Goal: Task Accomplishment & Management: Complete application form

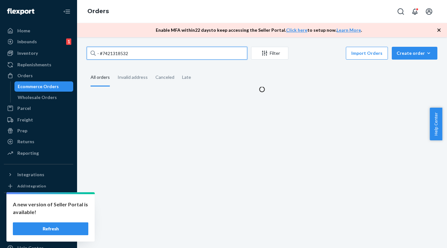
click at [103, 56] on input "- #7421318532" at bounding box center [167, 53] width 160 height 13
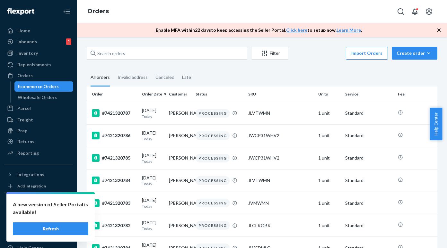
click at [51, 224] on button "Refresh" at bounding box center [50, 229] width 75 height 13
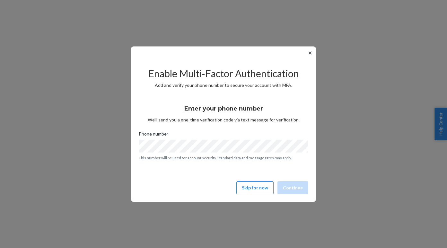
click at [260, 195] on div "Enable Multi-Factor Authentication Add and verify your phone number to secure y…" at bounding box center [223, 128] width 169 height 138
click at [257, 185] on button "Skip for now" at bounding box center [254, 188] width 37 height 13
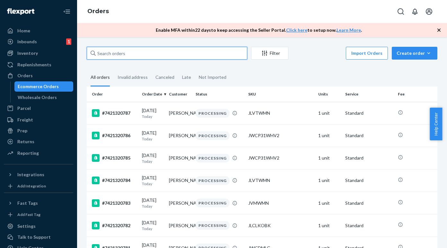
click at [112, 53] on input "text" at bounding box center [167, 53] width 160 height 13
paste input "#7421320084"
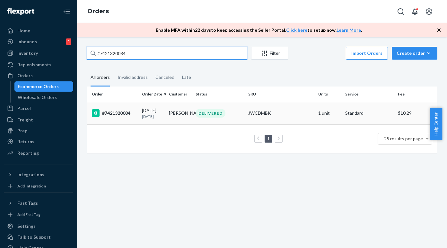
type input "#7421320084"
click at [126, 113] on div "#7421320084" at bounding box center [114, 113] width 45 height 8
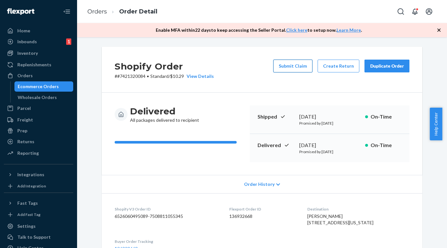
click at [298, 65] on button "Submit Claim" at bounding box center [292, 66] width 39 height 13
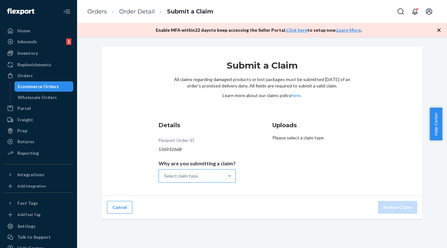
click at [207, 172] on div "Select claim type" at bounding box center [191, 176] width 65 height 13
click at [165, 173] on input "Why are you submitting a claim? Select claim type" at bounding box center [164, 176] width 1 height 6
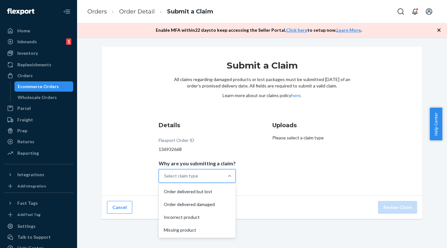
click at [274, 186] on div "Submit a Claim All claims regarding damaged products or lost packages must be s…" at bounding box center [262, 121] width 320 height 149
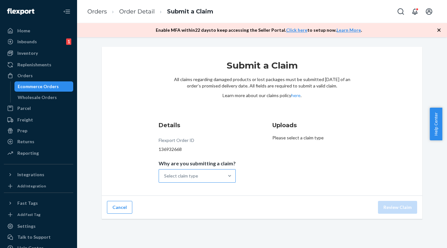
click at [220, 178] on div "Select claim type" at bounding box center [191, 176] width 65 height 13
click at [165, 178] on input "Why are you submitting a claim? Select claim type" at bounding box center [164, 176] width 1 height 6
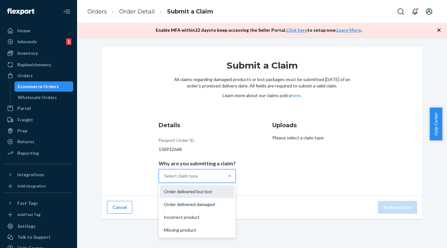
click at [201, 190] on div "Order delivered but lost" at bounding box center [197, 191] width 74 height 13
click at [165, 179] on input "Why are you submitting a claim? option Order delivered but lost focused, 1 of 4…" at bounding box center [164, 176] width 1 height 6
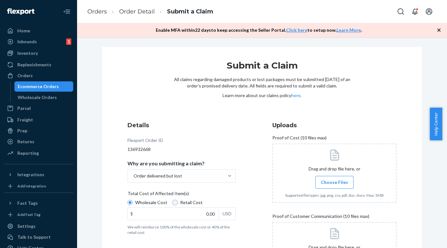
click at [172, 202] on input "Retail Cost" at bounding box center [174, 202] width 5 height 5
radio input "true"
radio input "false"
click at [177, 209] on input "0.00" at bounding box center [173, 214] width 91 height 12
paste input "129.99"
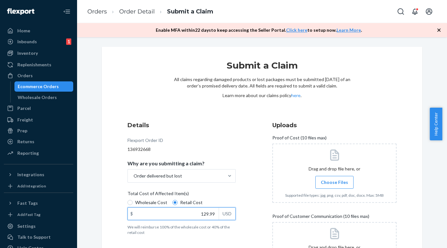
scroll to position [64, 0]
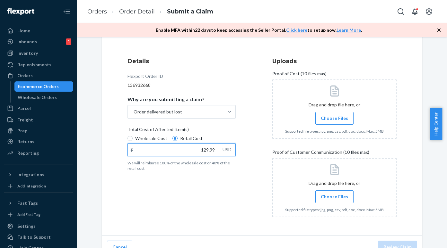
type input "129.99"
click at [323, 117] on span "Choose Files" at bounding box center [334, 118] width 27 height 6
click at [334, 117] on input "Choose Files" at bounding box center [334, 118] width 0 height 7
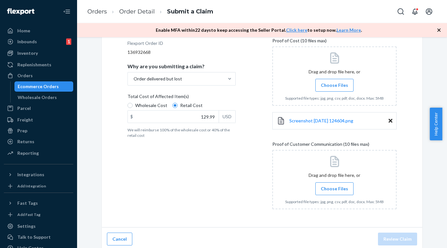
scroll to position [100, 0]
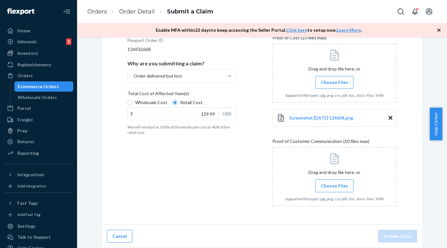
click at [324, 183] on label "Choose Files" at bounding box center [334, 186] width 38 height 13
click at [334, 183] on input "Choose Files" at bounding box center [334, 186] width 0 height 7
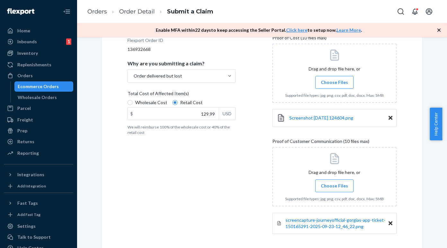
scroll to position [68, 0]
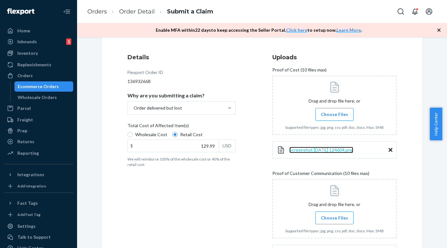
click at [296, 151] on span "Screenshot [DATE] 124604.png" at bounding box center [321, 149] width 64 height 5
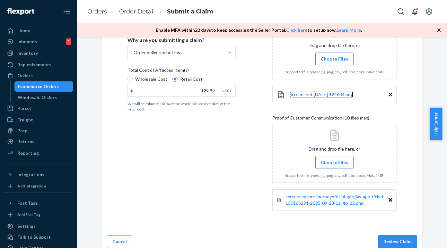
scroll to position [129, 0]
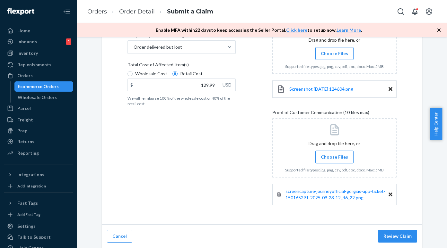
click at [312, 186] on div "screencapture-journeyofficial-gorgias-app-ticket-150165291-2025-09-23-12_46_22.…" at bounding box center [334, 194] width 124 height 21
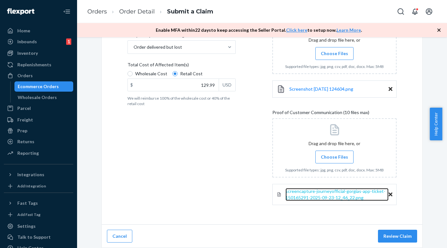
click at [311, 190] on span "screencapture-journeyofficial-gorgias-app-ticket-150165291-2025-09-23-12_46_22.…" at bounding box center [335, 195] width 100 height 12
click at [305, 197] on span "screencapture-journeyofficial-gorgias-app-ticket-150165291-2025-09-23-12_46_22.…" at bounding box center [335, 195] width 100 height 12
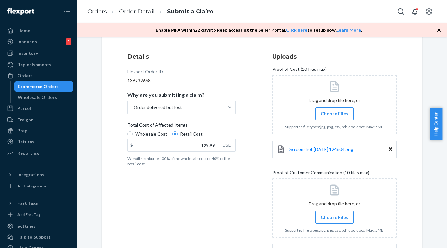
scroll to position [65, 0]
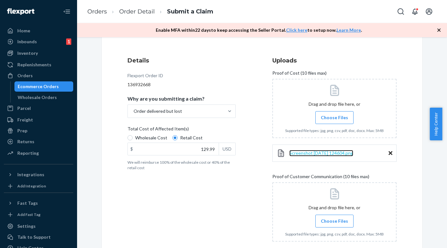
click at [310, 152] on span "Screenshot [DATE] 124604.png" at bounding box center [321, 153] width 64 height 5
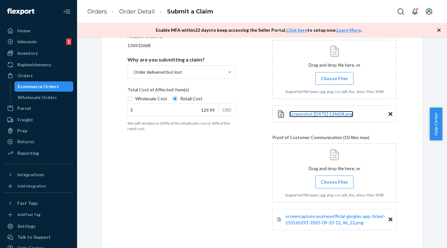
scroll to position [129, 0]
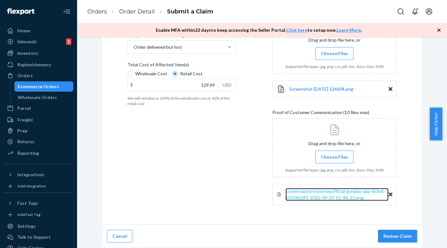
click at [326, 190] on span "screencapture-journeyofficial-gorgias-app-ticket-150165291-2025-09-23-12_46_22.…" at bounding box center [335, 195] width 100 height 12
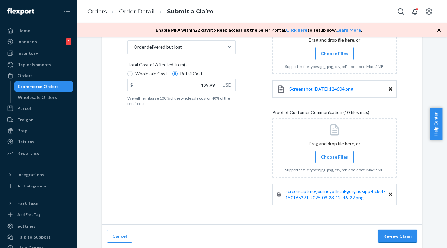
click at [385, 237] on button "Review Claim" at bounding box center [397, 236] width 39 height 13
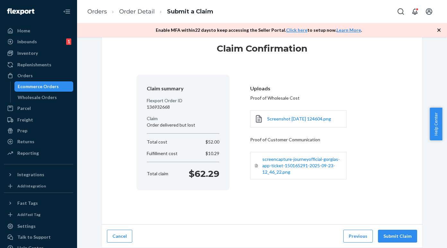
scroll to position [17, 0]
click at [390, 234] on button "Submit Claim" at bounding box center [397, 236] width 39 height 13
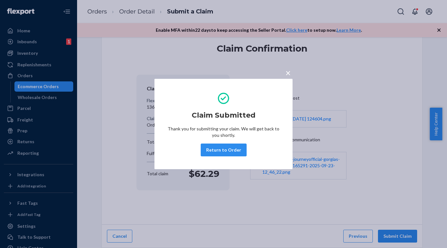
click at [50, 87] on div "× Claim Submitted Thank you for submitting your claim. We will get back to you …" at bounding box center [223, 124] width 447 height 248
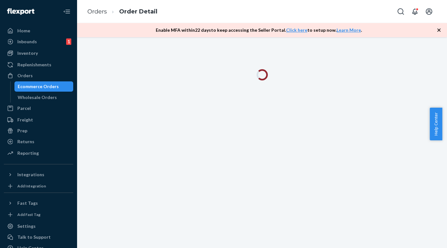
click at [50, 87] on div "Ecommerce Orders" at bounding box center [38, 86] width 41 height 6
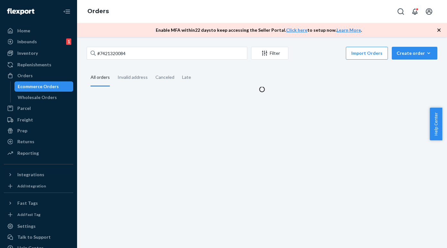
click at [113, 61] on div "#7421320084 Filter Import Orders Create order Ecommerce order Removal order" at bounding box center [262, 54] width 350 height 14
click at [114, 53] on input "#7421320084" at bounding box center [167, 53] width 160 height 13
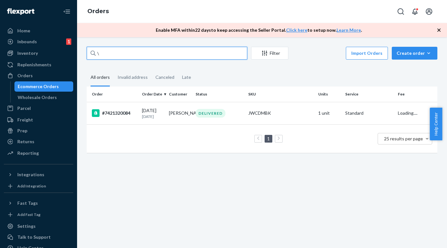
paste input "7421319100"
type input "\7421319100"
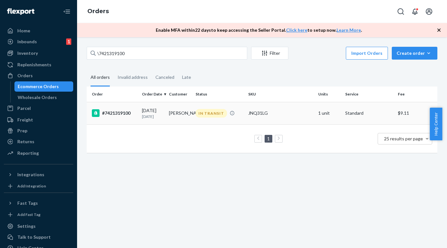
click at [126, 114] on div "#7421319100" at bounding box center [114, 113] width 45 height 8
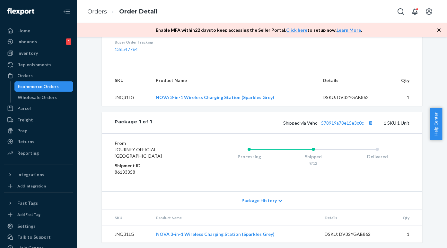
scroll to position [215, 0]
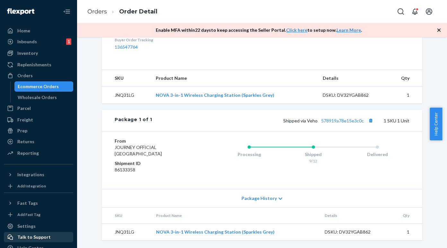
click at [41, 236] on div "Talk to Support" at bounding box center [33, 237] width 33 height 6
click at [39, 85] on div "Ecommerce Orders" at bounding box center [38, 86] width 41 height 6
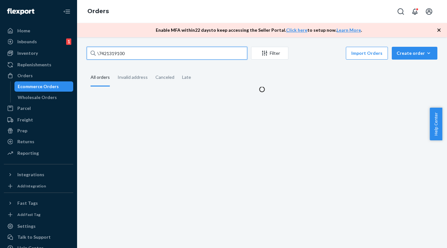
click at [112, 55] on input "\7421319100" at bounding box center [167, 53] width 160 height 13
paste input "#7421317983"
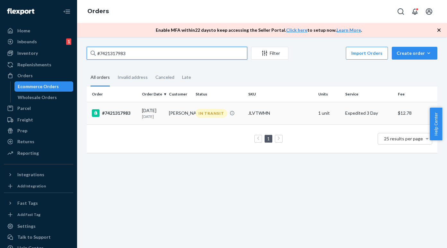
type input "#7421317983"
click at [120, 118] on td "#7421317983" at bounding box center [113, 113] width 53 height 22
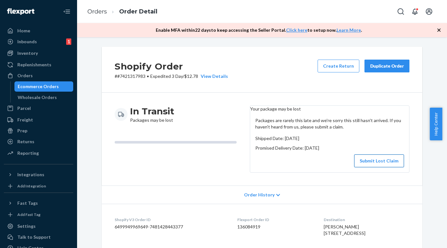
click at [367, 166] on button "Submit Lost Claim" at bounding box center [379, 161] width 50 height 13
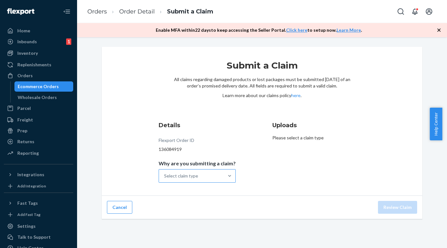
click at [199, 177] on div "Select claim type" at bounding box center [191, 176] width 65 height 13
click at [165, 177] on input "Why are you submitting a claim? Select claim type" at bounding box center [164, 176] width 1 height 6
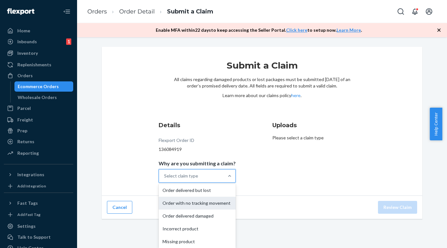
click at [190, 203] on div "Order with no tracking movement" at bounding box center [197, 203] width 77 height 13
click at [165, 179] on input "Why are you submitting a claim? option Order with no tracking movement focused,…" at bounding box center [164, 176] width 1 height 6
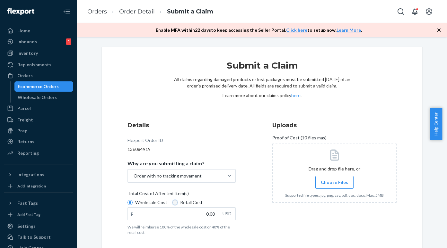
click at [172, 203] on input "Retail Cost" at bounding box center [174, 202] width 5 height 5
radio input "true"
click at [176, 219] on input "0.00" at bounding box center [173, 214] width 91 height 12
paste input "129.99"
type input "129.99"
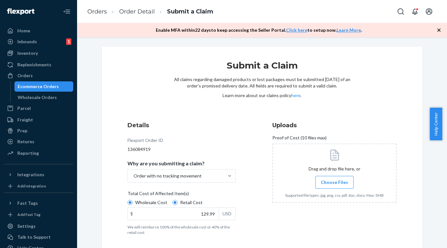
click at [326, 185] on span "Choose Files" at bounding box center [334, 182] width 27 height 6
click at [334, 185] on input "Choose Files" at bounding box center [334, 182] width 0 height 7
click at [324, 184] on span "Choose Files" at bounding box center [334, 182] width 27 height 6
click at [334, 184] on input "Choose Files" at bounding box center [334, 182] width 0 height 7
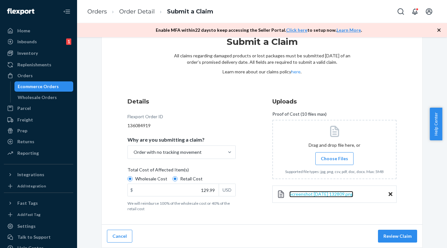
click at [292, 195] on span "Screenshot [DATE] 132809.png" at bounding box center [321, 194] width 64 height 5
click at [382, 234] on button "Review Claim" at bounding box center [397, 236] width 39 height 13
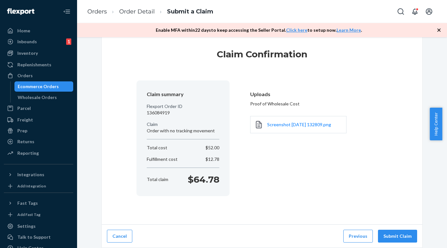
click at [382, 234] on button "Submit Claim" at bounding box center [397, 236] width 39 height 13
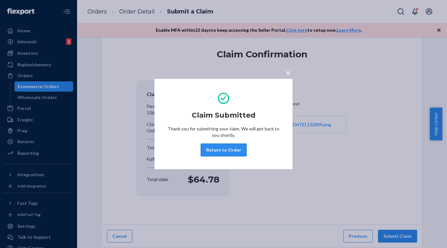
click at [220, 146] on button "Return to Order" at bounding box center [224, 150] width 46 height 13
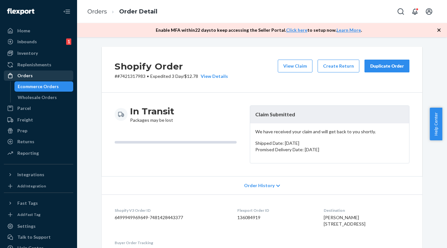
drag, startPoint x: 52, startPoint y: 84, endPoint x: 61, endPoint y: 81, distance: 9.8
click at [52, 84] on div "Ecommerce Orders" at bounding box center [38, 86] width 41 height 6
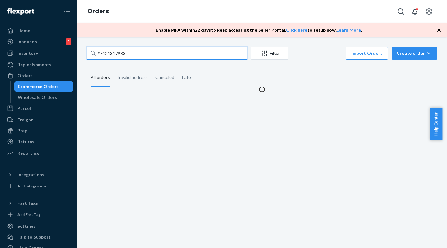
drag, startPoint x: 102, startPoint y: 55, endPoint x: 101, endPoint y: 51, distance: 3.6
click at [102, 54] on input "#7421317983" at bounding box center [167, 53] width 160 height 13
paste input "#7421317983"
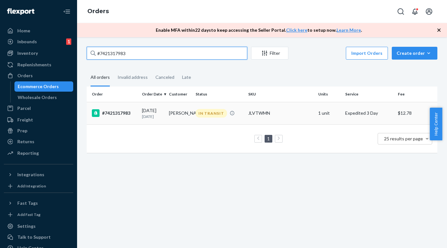
type input "#7421317983"
click at [121, 116] on div "#7421317983" at bounding box center [114, 113] width 45 height 8
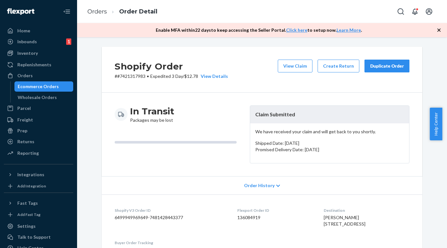
click at [62, 86] on div "Ecommerce Orders" at bounding box center [44, 86] width 58 height 9
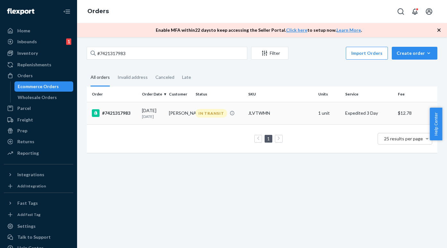
click at [127, 113] on div "#7421317983" at bounding box center [114, 113] width 45 height 8
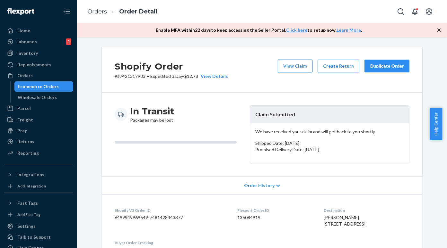
click at [298, 66] on button "View Claim" at bounding box center [295, 66] width 35 height 13
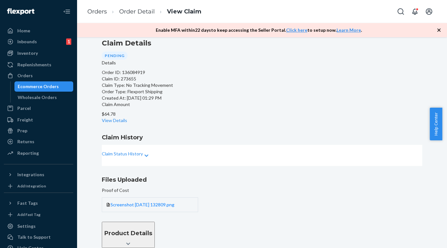
scroll to position [82, 0]
click at [149, 202] on span "Screenshot [DATE] 132809.png" at bounding box center [142, 204] width 64 height 5
click at [140, 202] on span "Screenshot [DATE] 132809.png" at bounding box center [142, 204] width 64 height 5
click at [160, 202] on span "Screenshot [DATE] 132809.png" at bounding box center [142, 204] width 64 height 5
click at [147, 202] on span "Screenshot [DATE] 132809.png" at bounding box center [142, 204] width 64 height 5
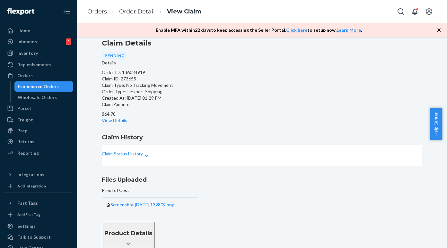
click at [52, 84] on div "Ecommerce Orders" at bounding box center [38, 86] width 41 height 6
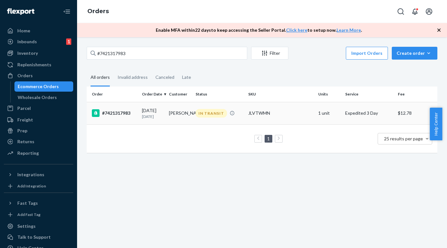
click at [124, 112] on div "#7421317983" at bounding box center [114, 113] width 45 height 8
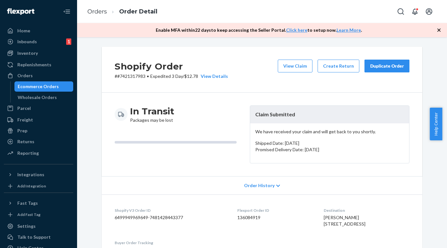
click at [51, 90] on div "Ecommerce Orders" at bounding box center [44, 86] width 58 height 9
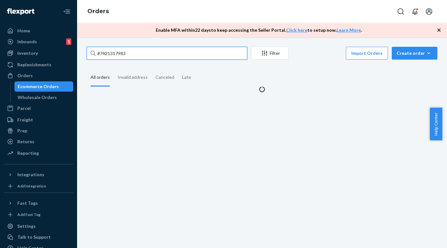
click at [105, 48] on input "#7421317983" at bounding box center [167, 53] width 160 height 13
paste input "#7421316809"
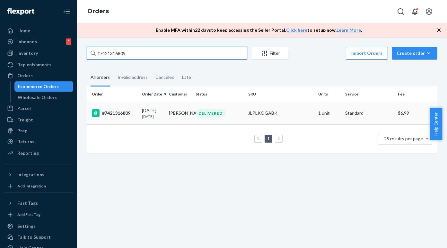
type input "#7421316809"
click at [114, 114] on div "#7421316809" at bounding box center [114, 113] width 45 height 8
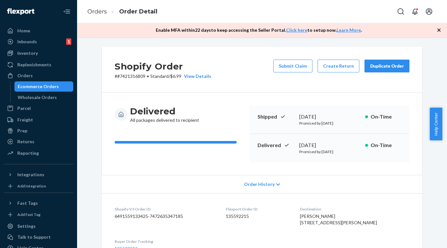
click at [299, 65] on button "Submit Claim" at bounding box center [292, 66] width 39 height 13
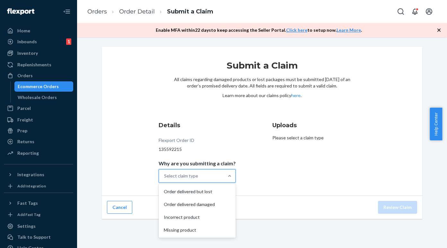
click at [197, 176] on div "Select claim type" at bounding box center [181, 176] width 34 height 6
click at [165, 176] on input "Why are you submitting a claim? option Order delivered but lost focused, 1 of 4…" at bounding box center [164, 176] width 1 height 6
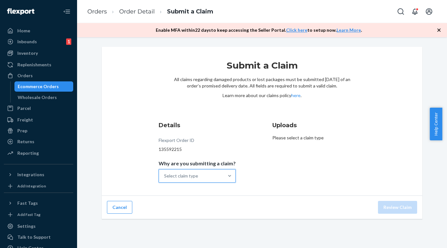
click at [189, 178] on div "Select claim type" at bounding box center [181, 176] width 34 height 6
click at [165, 178] on input "Why are you submitting a claim? 0 results available. Select is focused ,type to…" at bounding box center [164, 176] width 1 height 6
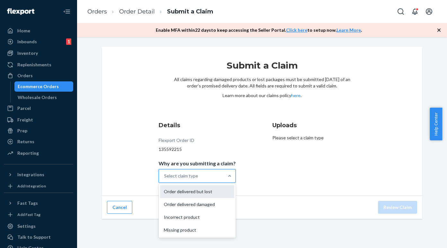
click at [185, 193] on div "Order delivered but lost" at bounding box center [197, 191] width 74 height 13
click at [165, 179] on input "Why are you submitting a claim? option Order delivered but lost focused, 1 of 4…" at bounding box center [164, 176] width 1 height 6
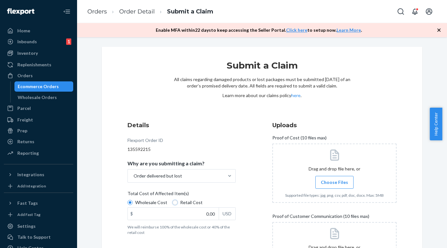
drag, startPoint x: 173, startPoint y: 202, endPoint x: 175, endPoint y: 206, distance: 5.0
click at [173, 202] on input "Retail Cost" at bounding box center [174, 202] width 5 height 5
radio input "true"
click at [176, 213] on input "0.00" at bounding box center [173, 214] width 91 height 12
paste input "109.99"
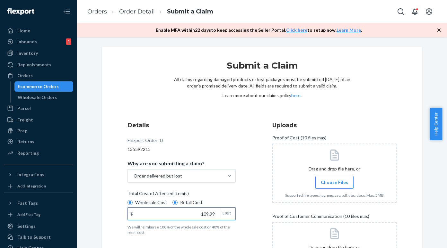
type input "109.99"
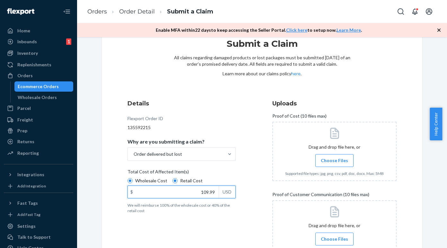
scroll to position [64, 0]
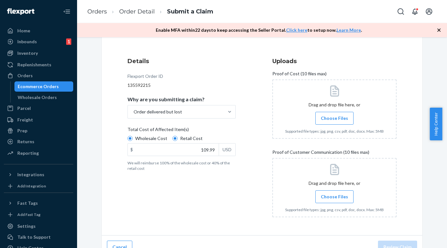
click at [335, 119] on span "Choose Files" at bounding box center [334, 118] width 27 height 6
click at [334, 119] on input "Choose Files" at bounding box center [334, 118] width 0 height 7
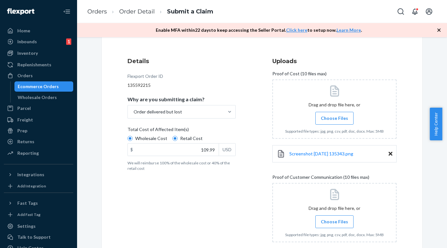
click at [319, 151] on div "Screenshot [DATE] 135343.png" at bounding box center [334, 153] width 124 height 17
click at [306, 155] on span "Screenshot [DATE] 135343.png" at bounding box center [321, 153] width 64 height 5
click at [314, 153] on span "Screenshot [DATE] 135343.png" at bounding box center [321, 153] width 64 height 5
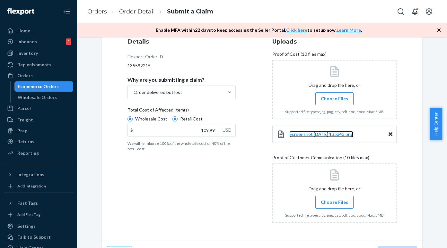
scroll to position [100, 0]
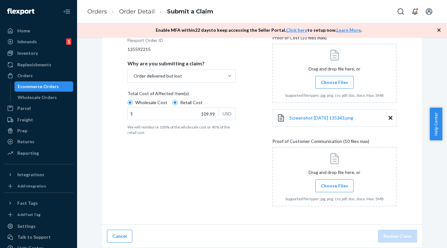
click at [330, 184] on span "Choose Files" at bounding box center [334, 186] width 27 height 6
click at [334, 184] on input "Choose Files" at bounding box center [334, 186] width 0 height 7
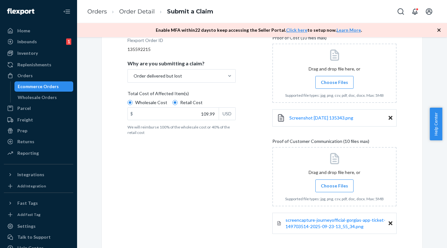
click at [174, 83] on div "Details Flexport Order ID 135592215 Why are you submitting a claim? Order deliv…" at bounding box center [189, 130] width 124 height 227
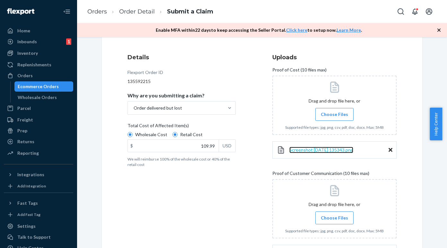
click at [338, 151] on span "Screenshot [DATE] 135343.png" at bounding box center [321, 149] width 64 height 5
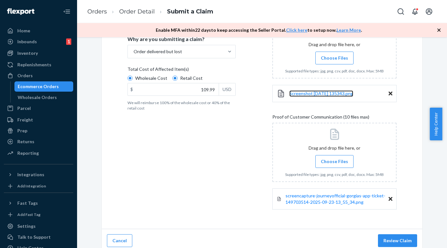
scroll to position [129, 0]
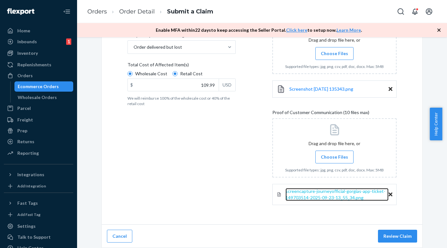
click at [320, 195] on span "screencapture-journeyofficial-gorgias-app-ticket-149703514-2025-09-23-13_55_34.…" at bounding box center [335, 195] width 100 height 12
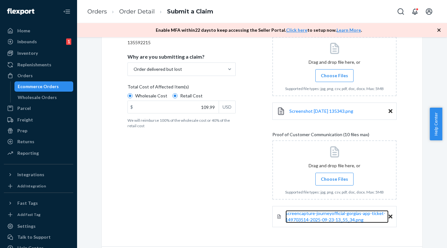
scroll to position [65, 0]
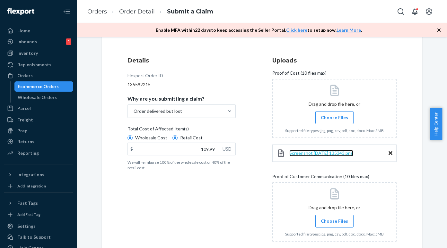
click at [315, 154] on span "Screenshot [DATE] 135343.png" at bounding box center [321, 153] width 64 height 5
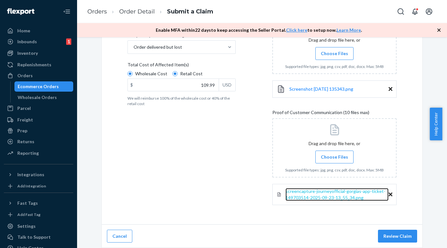
click at [347, 196] on span "screencapture-journeyofficial-gorgias-app-ticket-149703514-2025-09-23-13_55_34.…" at bounding box center [335, 195] width 100 height 12
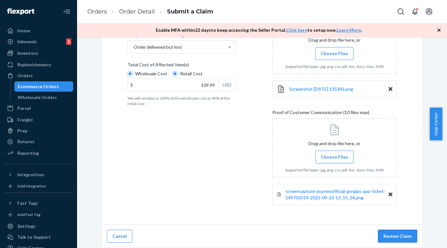
click at [390, 234] on button "Review Claim" at bounding box center [397, 236] width 39 height 13
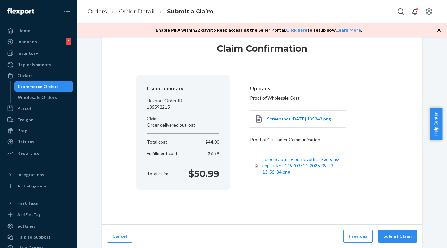
scroll to position [17, 0]
click at [390, 234] on button "Submit Claim" at bounding box center [397, 236] width 39 height 13
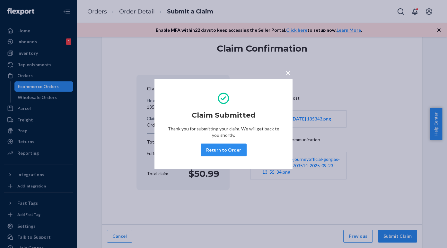
click at [212, 146] on button "Return to Order" at bounding box center [224, 150] width 46 height 13
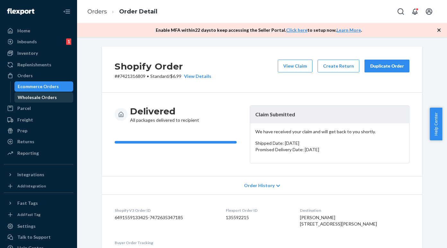
drag, startPoint x: 31, startPoint y: 83, endPoint x: 53, endPoint y: 93, distance: 24.6
click at [31, 83] on div "Ecommerce Orders" at bounding box center [38, 86] width 41 height 6
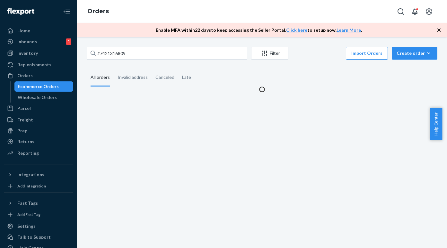
click at [142, 44] on div "#7421316809 Filter Import Orders Create order Ecommerce order Removal order All…" at bounding box center [262, 142] width 370 height 211
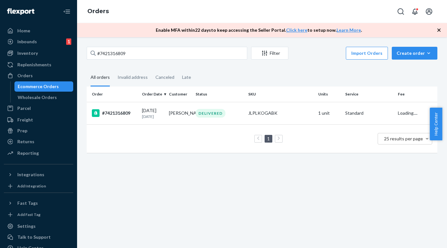
click at [137, 46] on div "#7421316809 Filter Import Orders Create order Ecommerce order Removal order All…" at bounding box center [262, 142] width 370 height 211
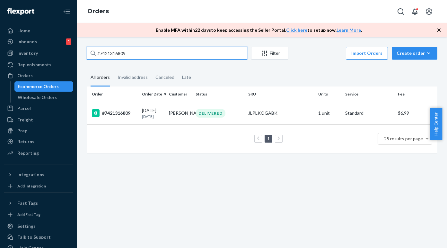
click at [137, 56] on input "#7421316809" at bounding box center [167, 53] width 160 height 13
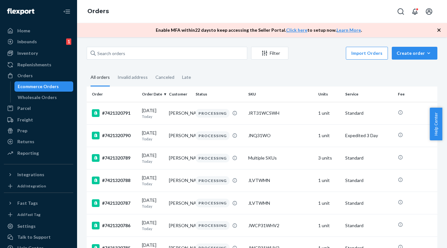
click at [110, 60] on div "Filter Import Orders Create order Ecommerce order Removal order" at bounding box center [262, 54] width 350 height 14
click at [114, 55] on input "text" at bounding box center [167, 53] width 160 height 13
paste input "7421315632"
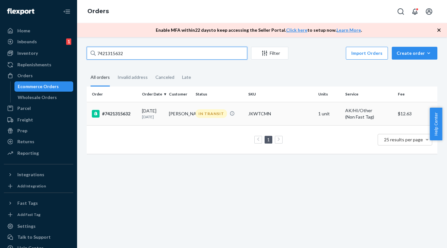
type input "7421315632"
click at [118, 116] on div "#7421315632" at bounding box center [114, 114] width 45 height 8
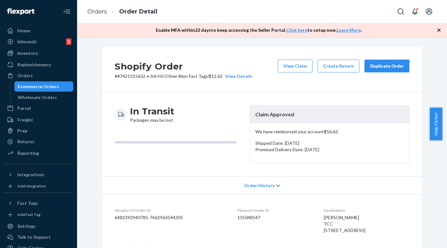
click at [47, 85] on div "Ecommerce Orders" at bounding box center [38, 86] width 41 height 6
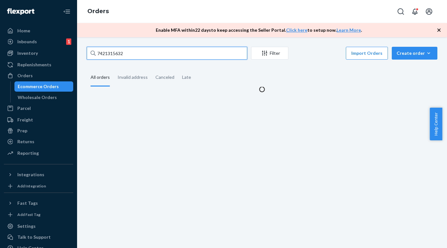
click at [106, 52] on input "7421315632" at bounding box center [167, 53] width 160 height 13
paste input "7421316755"
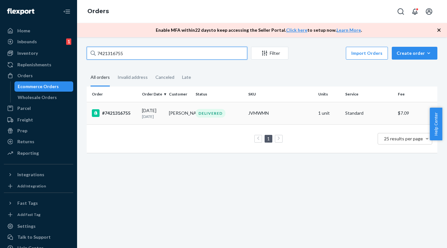
type input "7421316755"
click at [118, 113] on div "#7421316755" at bounding box center [114, 113] width 45 height 8
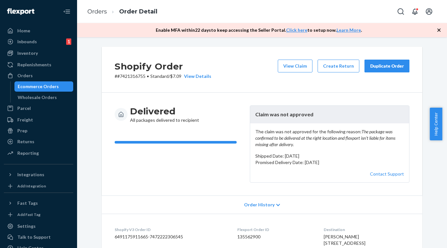
click at [129, 75] on p "# #7421316755 • Standard / $7.09 View Details" at bounding box center [163, 76] width 97 height 6
click at [127, 75] on p "# #7421316755 • Standard / $7.09 View Details" at bounding box center [163, 76] width 97 height 6
copy p "7421316755"
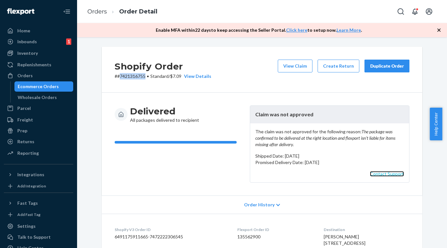
click at [378, 177] on link "Contact Support" at bounding box center [387, 173] width 34 height 5
click at [118, 75] on p "# #7421316755 • Standard / $7.09 View Details" at bounding box center [163, 76] width 97 height 6
drag, startPoint x: 115, startPoint y: 75, endPoint x: 125, endPoint y: 75, distance: 9.6
click at [125, 75] on p "# #7421316755 • Standard / $7.09 View Details" at bounding box center [163, 76] width 97 height 6
click at [49, 86] on div "Ecommerce Orders" at bounding box center [38, 86] width 41 height 6
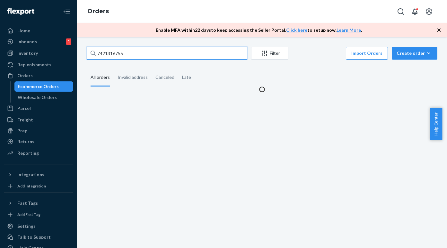
click at [127, 52] on input "7421316755" at bounding box center [167, 53] width 160 height 13
paste input "7421319024"
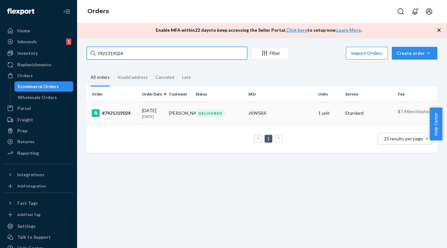
type input "7421319024"
click at [108, 113] on div "#7421319024" at bounding box center [114, 113] width 45 height 8
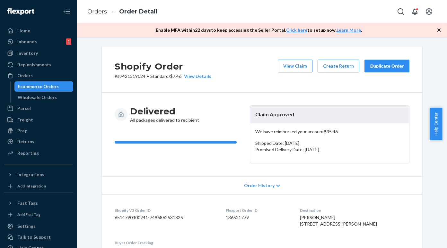
click at [65, 87] on div "Ecommerce Orders" at bounding box center [44, 86] width 58 height 9
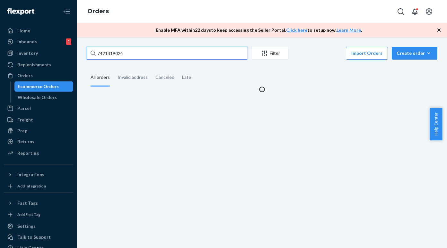
click at [110, 52] on input "7421319024" at bounding box center [167, 53] width 160 height 13
paste input "7421316376"
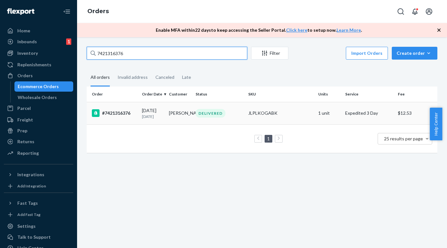
type input "7421316376"
click at [119, 114] on div "#7421316376" at bounding box center [114, 113] width 45 height 8
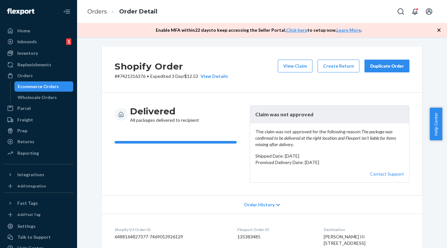
click at [130, 78] on p "# #7421316376 • Expedited 3 Day / $12.53 View Details" at bounding box center [171, 76] width 113 height 6
copy p "7421316376"
click at [379, 177] on link "Contact Support" at bounding box center [387, 173] width 34 height 5
click at [50, 85] on div "Ecommerce Orders" at bounding box center [38, 86] width 41 height 6
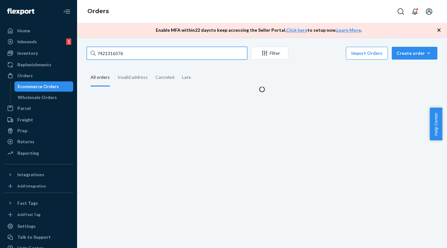
click at [121, 55] on input "7421316376" at bounding box center [167, 53] width 160 height 13
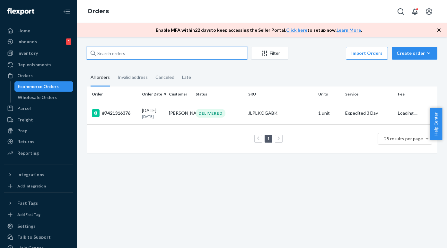
paste input "7421317418"
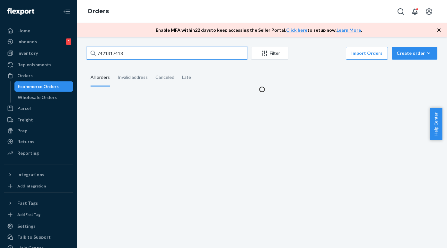
type input "7421317418"
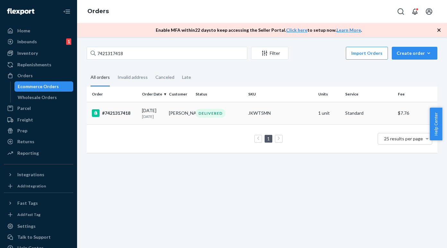
click at [111, 108] on td "#7421317418" at bounding box center [113, 113] width 53 height 22
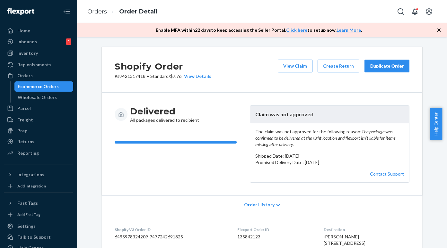
click at [45, 84] on div "Ecommerce Orders" at bounding box center [38, 86] width 41 height 6
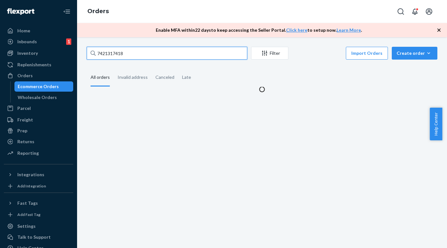
click at [119, 57] on input "7421317418" at bounding box center [167, 53] width 160 height 13
paste input "#7421315936"
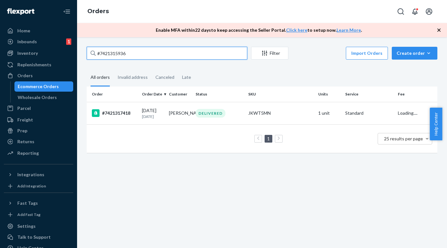
type input "#7421315936"
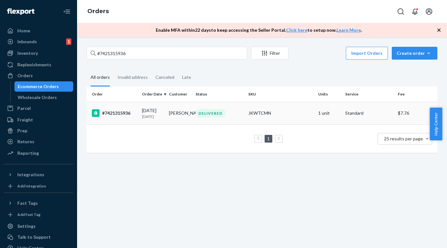
click at [130, 114] on div "#7421315936" at bounding box center [114, 113] width 45 height 8
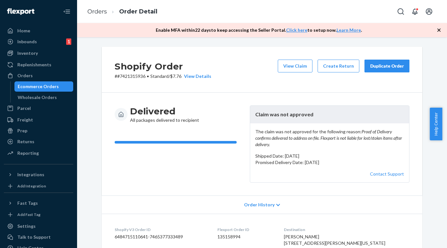
drag, startPoint x: 42, startPoint y: 84, endPoint x: 119, endPoint y: 46, distance: 86.4
click at [42, 84] on div "Ecommerce Orders" at bounding box center [38, 86] width 41 height 6
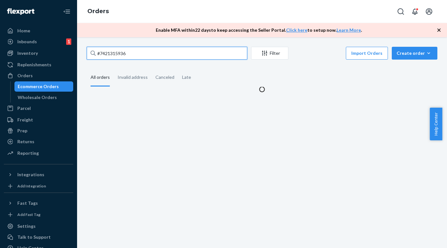
click at [118, 53] on input "#7421315936" at bounding box center [167, 53] width 160 height 13
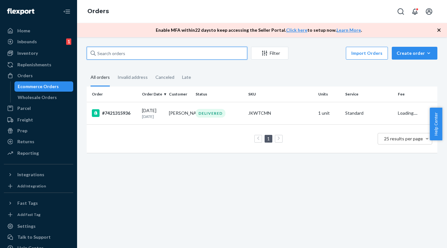
paste input "7421318804"
type input "7421318804"
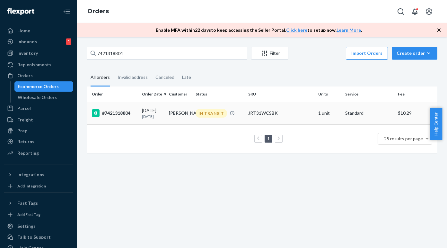
click at [112, 109] on td "#7421318804" at bounding box center [113, 113] width 53 height 22
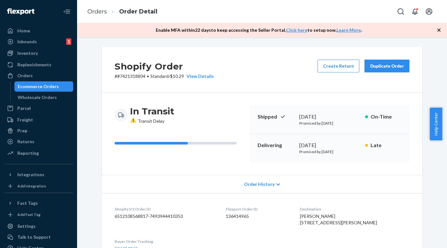
click at [45, 82] on div "Ecommerce Orders" at bounding box center [44, 86] width 58 height 9
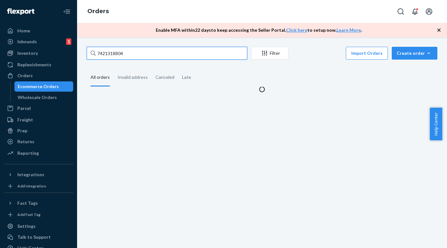
click at [106, 54] on input "7421318804" at bounding box center [167, 53] width 160 height 13
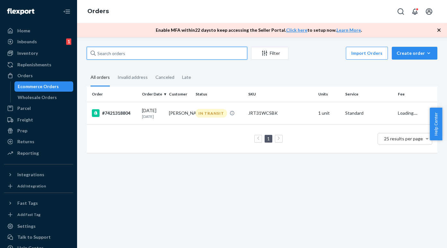
paste input "7421318866"
type input "7421318866"
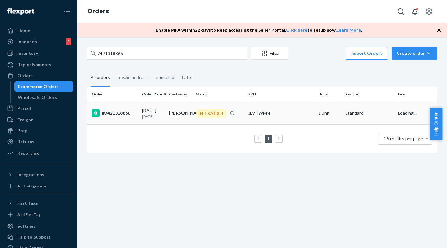
click at [114, 111] on div "#7421318866" at bounding box center [114, 113] width 45 height 8
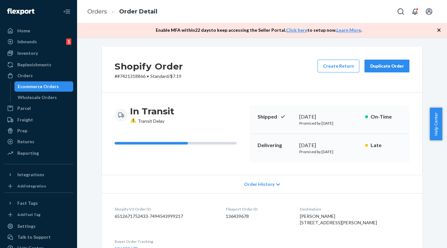
click at [42, 89] on div "Ecommerce Orders" at bounding box center [38, 86] width 41 height 6
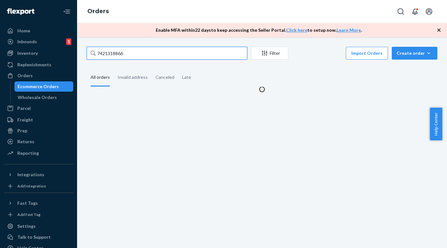
click at [109, 51] on input "7421318866" at bounding box center [167, 53] width 160 height 13
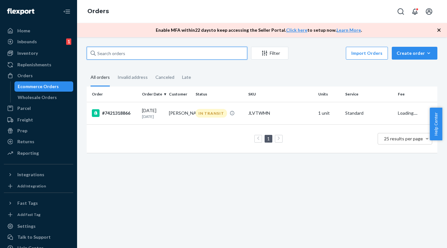
paste input "7421318930"
type input "7421318930"
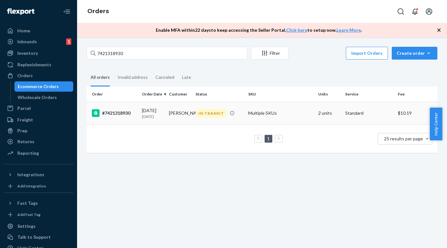
click at [125, 113] on div "#7421318930" at bounding box center [114, 113] width 45 height 8
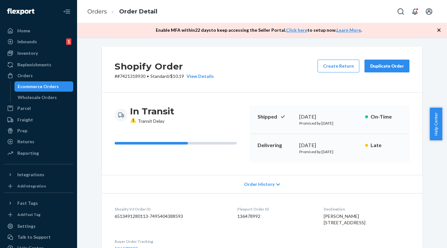
click at [59, 92] on div "Ecommerce Orders Wholesale Orders" at bounding box center [41, 92] width 63 height 21
click at [47, 85] on div "Ecommerce Orders" at bounding box center [38, 86] width 41 height 6
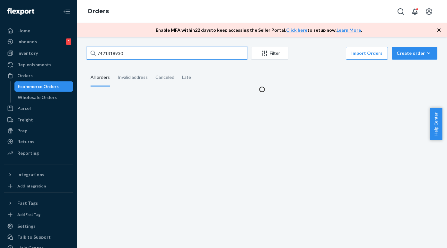
click at [127, 52] on input "7421318930" at bounding box center [167, 53] width 160 height 13
paste input "#7421318789"
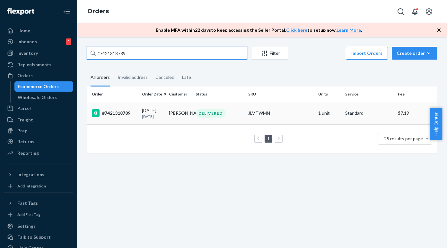
type input "#7421318789"
click at [118, 115] on div "#7421318789" at bounding box center [114, 113] width 45 height 8
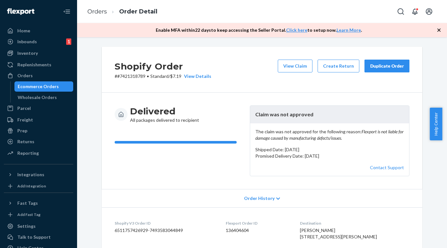
click at [124, 78] on p "# #7421318789 • Standard / $7.19 View Details" at bounding box center [163, 76] width 97 height 6
copy p "7421318789"
click at [377, 170] on link "Contact Support" at bounding box center [387, 167] width 34 height 5
click at [381, 170] on link "Contact Support" at bounding box center [387, 167] width 34 height 5
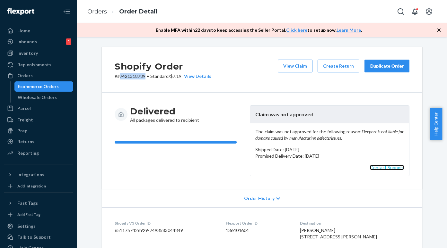
click at [377, 170] on link "Contact Support" at bounding box center [387, 167] width 34 height 5
click at [387, 170] on link "Contact Support" at bounding box center [387, 167] width 34 height 5
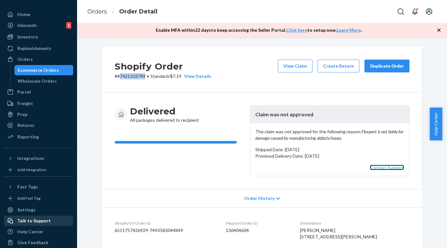
scroll to position [24, 0]
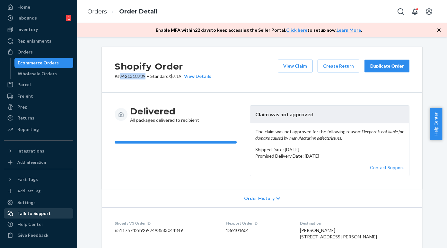
click at [38, 215] on div "Talk to Support" at bounding box center [33, 214] width 33 height 6
click at [375, 170] on link "Contact Support" at bounding box center [387, 167] width 34 height 5
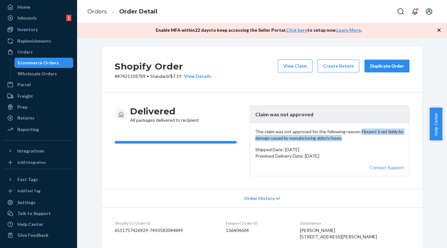
copy em "Flexport is not liable for damage caused by manufacturing defects/issues."
drag, startPoint x: 254, startPoint y: 143, endPoint x: 386, endPoint y: 143, distance: 132.5
click at [386, 141] on em "Flexport is not liable for damage caused by manufacturing defects/issues." at bounding box center [329, 135] width 148 height 12
click at [36, 60] on div "Ecommerce Orders" at bounding box center [38, 63] width 41 height 6
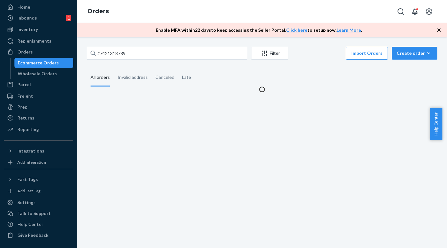
click at [104, 44] on div "#7421318789 Filter Import Orders Create order Ecommerce order Removal order All…" at bounding box center [262, 142] width 370 height 211
click at [105, 51] on input "#7421318789" at bounding box center [167, 53] width 160 height 13
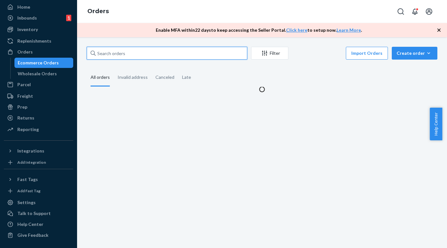
paste input "7421320084"
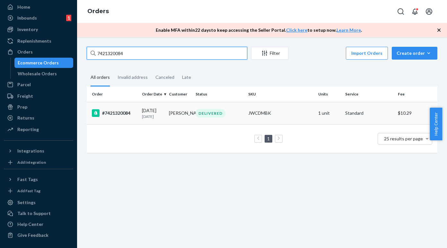
type input "7421320084"
click at [120, 116] on div "#7421320084" at bounding box center [114, 113] width 45 height 8
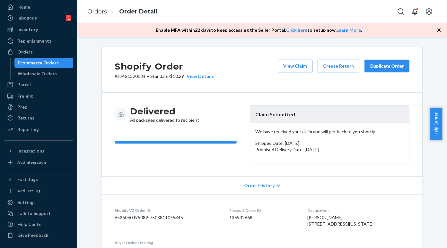
drag, startPoint x: 28, startPoint y: 65, endPoint x: 38, endPoint y: 64, distance: 9.7
click at [29, 65] on div "Ecommerce Orders" at bounding box center [38, 63] width 41 height 6
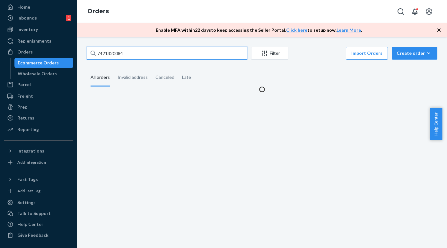
click at [125, 50] on input "7421320084" at bounding box center [167, 53] width 160 height 13
paste input "7421319100"
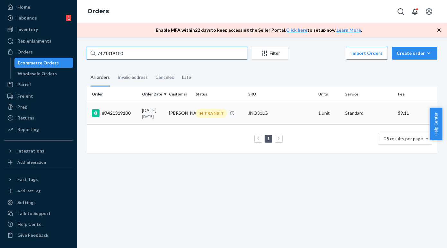
type input "7421319100"
click at [110, 110] on div "#7421319100" at bounding box center [114, 113] width 45 height 8
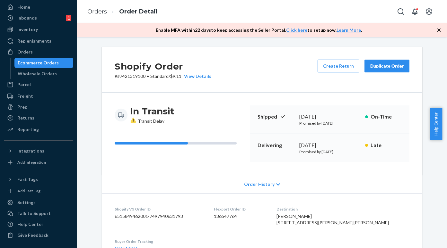
click at [47, 60] on div "Ecommerce Orders" at bounding box center [38, 63] width 41 height 6
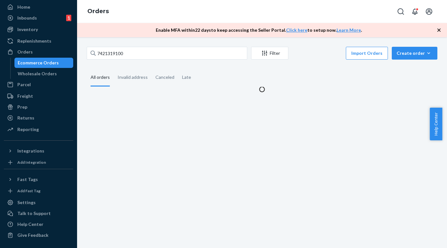
click at [123, 42] on div "7421319100 Filter Import Orders Create order Ecommerce order Removal order All …" at bounding box center [262, 142] width 370 height 211
click at [118, 52] on input "7421319100" at bounding box center [167, 53] width 160 height 13
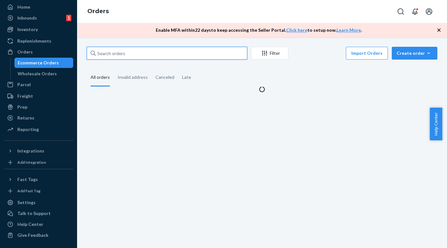
paste input "7421319844"
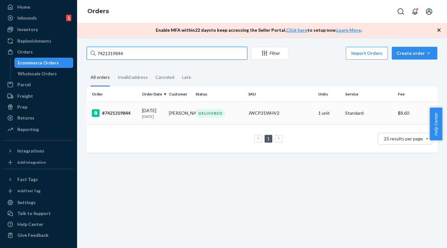
type input "7421319844"
click at [107, 114] on div "#7421319844" at bounding box center [114, 113] width 45 height 8
